Goal: Information Seeking & Learning: Learn about a topic

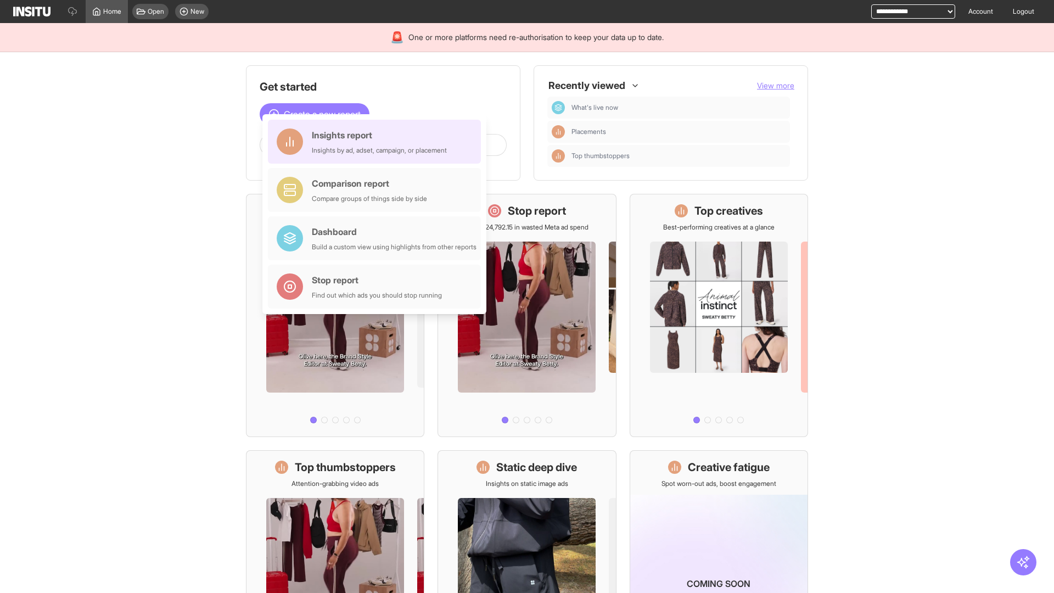
click at [377, 142] on div "Insights report Insights by ad, adset, campaign, or placement" at bounding box center [379, 141] width 135 height 26
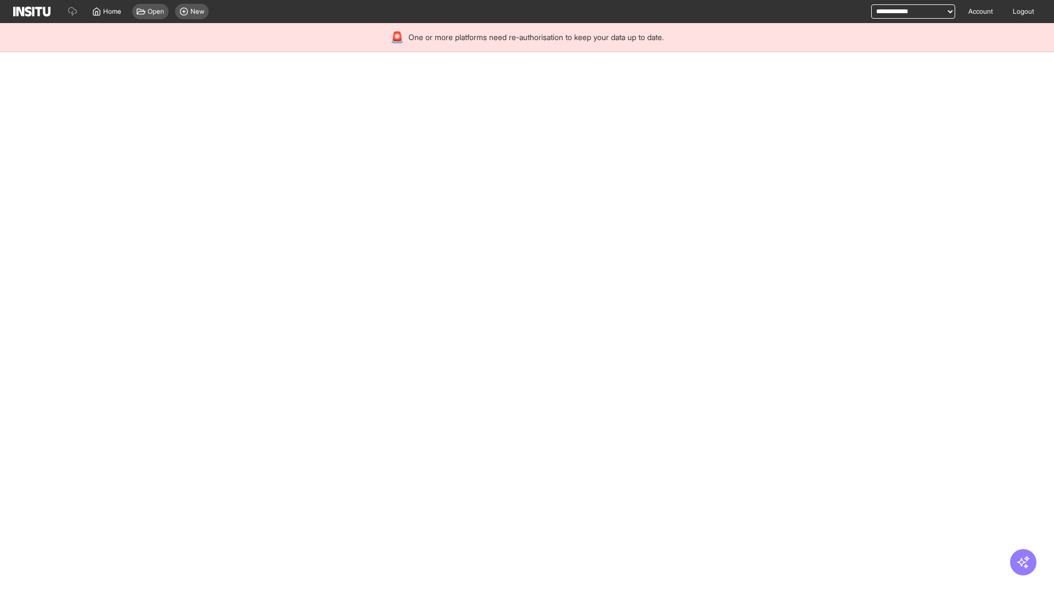
select select "**"
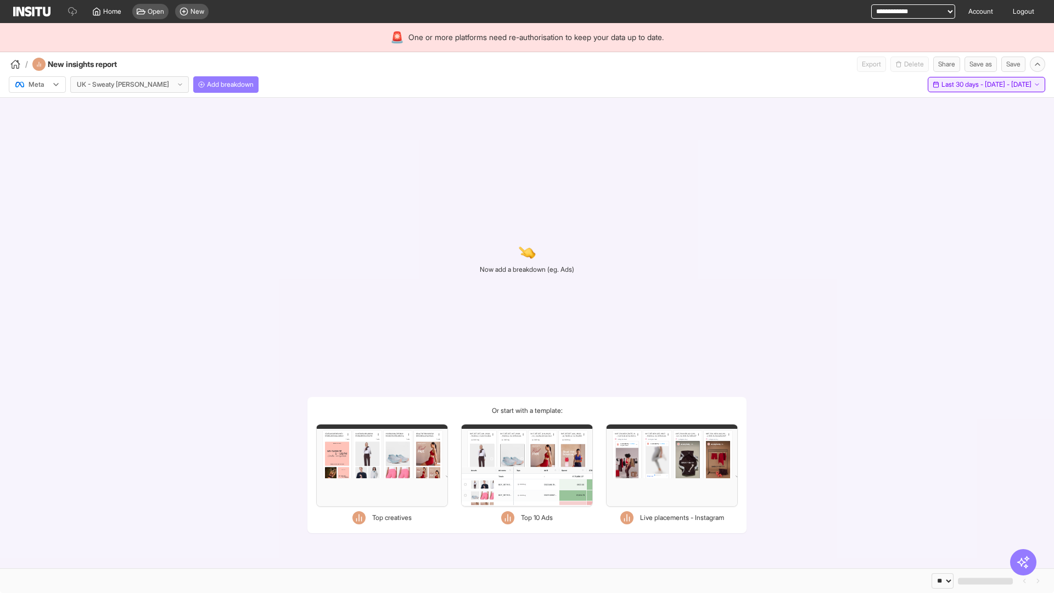
click at [962, 85] on span "Last 30 days - [DATE] - [DATE]" at bounding box center [987, 84] width 90 height 9
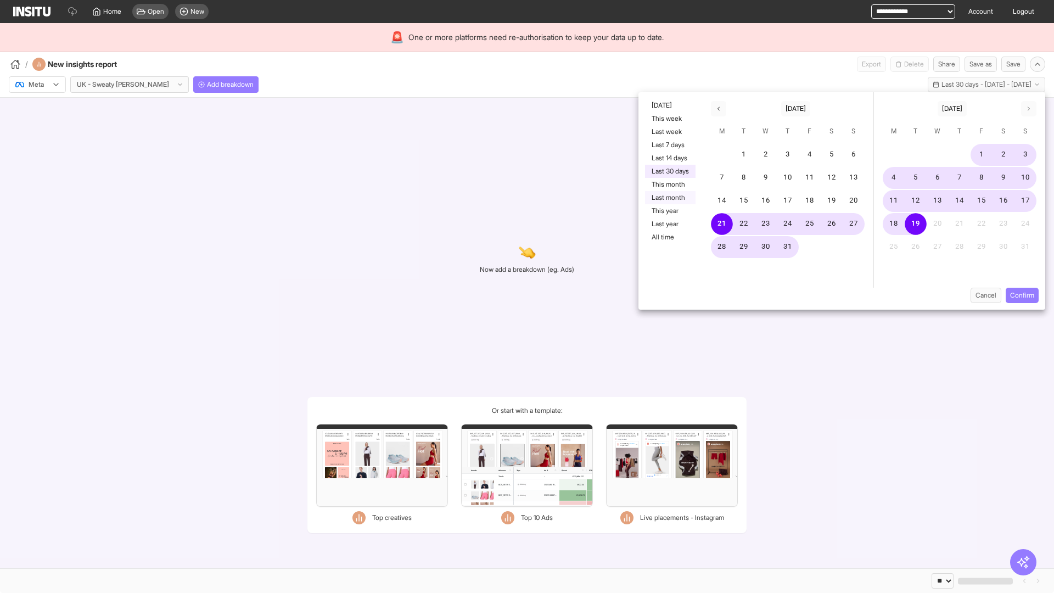
click at [669, 198] on button "Last month" at bounding box center [670, 197] width 51 height 13
